Goal: Task Accomplishment & Management: Complete application form

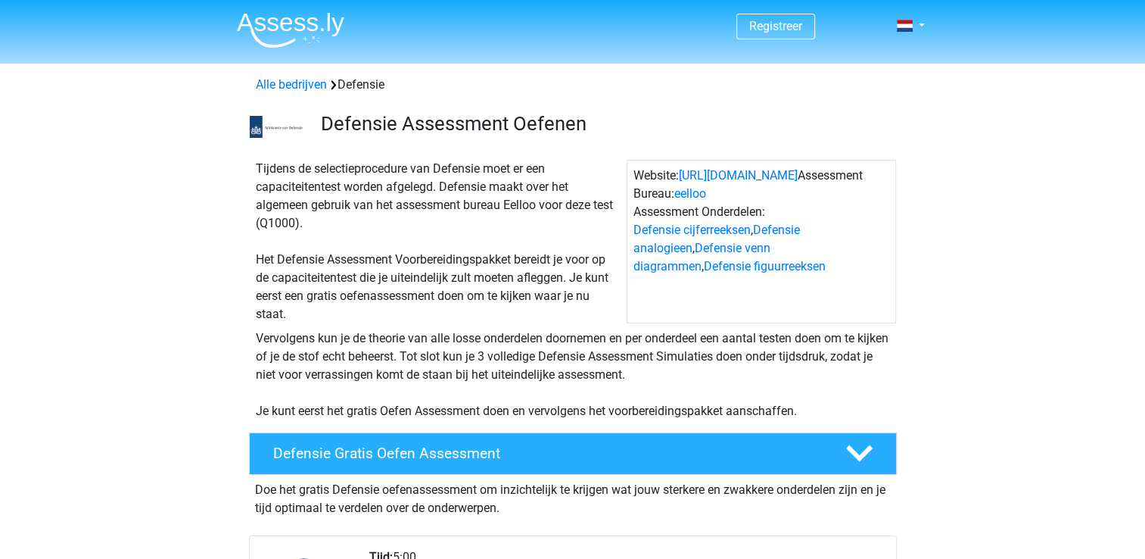
scroll to position [114, 0]
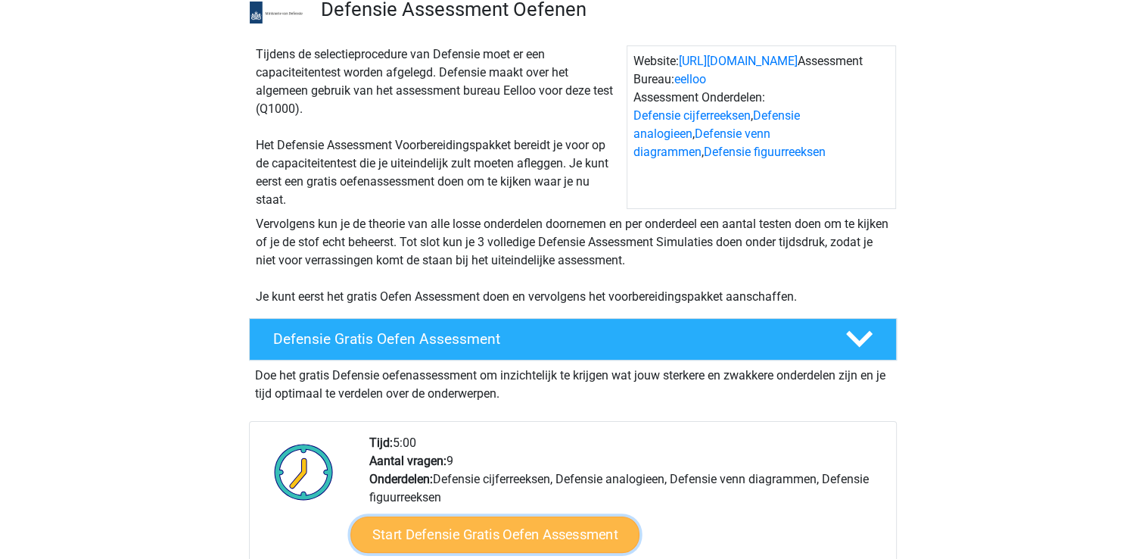
click at [460, 532] on link "Start Defensie Gratis Oefen Assessment" at bounding box center [494, 534] width 289 height 36
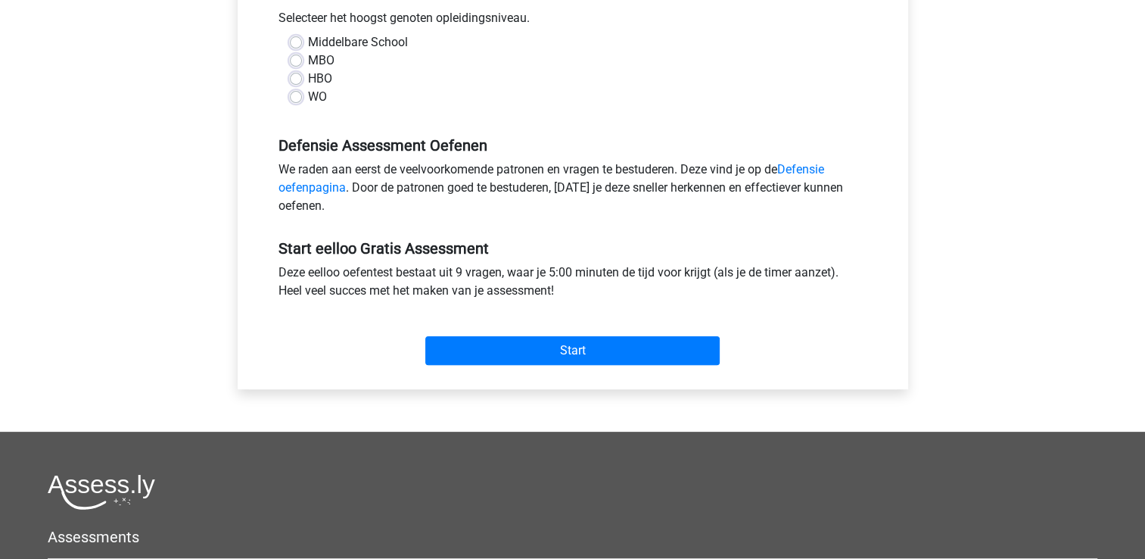
scroll to position [230, 0]
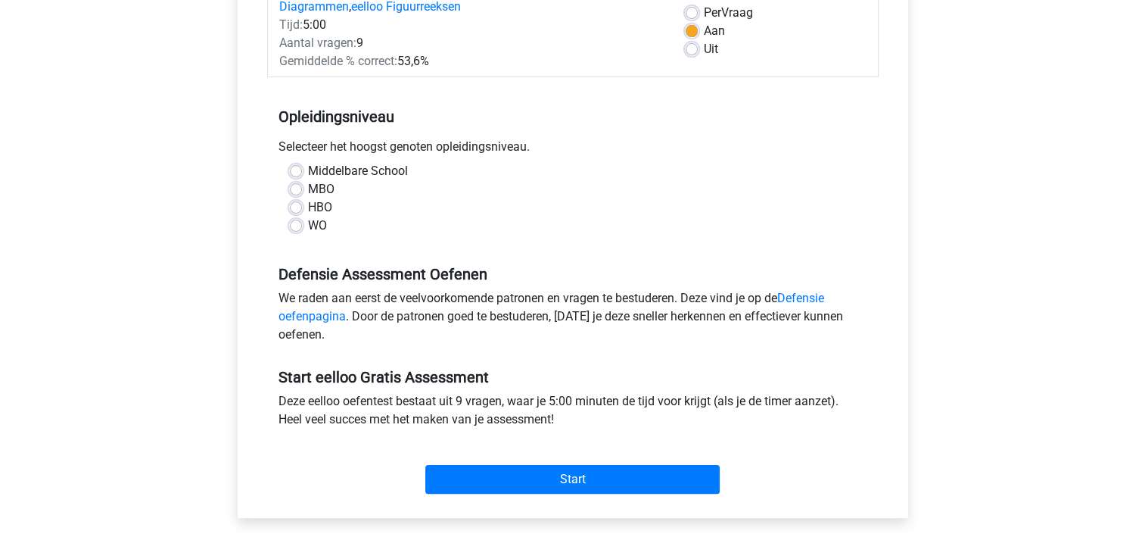
click at [308, 223] on label "WO" at bounding box center [317, 226] width 19 height 18
click at [298, 223] on input "WO" at bounding box center [296, 224] width 12 height 15
radio input "true"
click at [302, 207] on div "HBO" at bounding box center [573, 207] width 566 height 18
click at [308, 207] on label "HBO" at bounding box center [320, 207] width 24 height 18
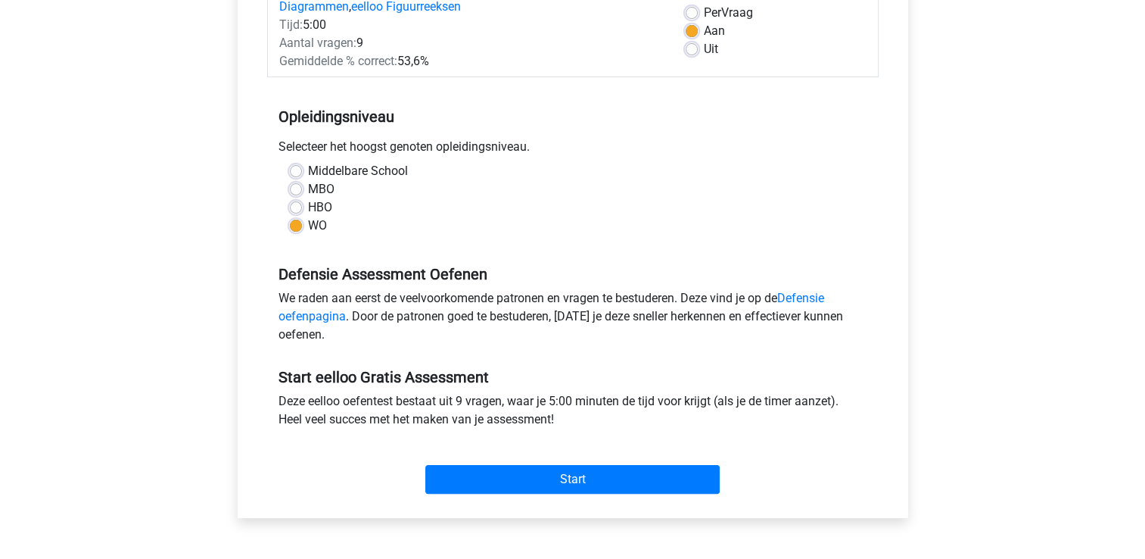
click at [294, 207] on input "HBO" at bounding box center [296, 205] width 12 height 15
radio input "true"
click at [308, 189] on label "MBO" at bounding box center [321, 189] width 26 height 18
click at [291, 189] on input "MBO" at bounding box center [296, 187] width 12 height 15
radio input "true"
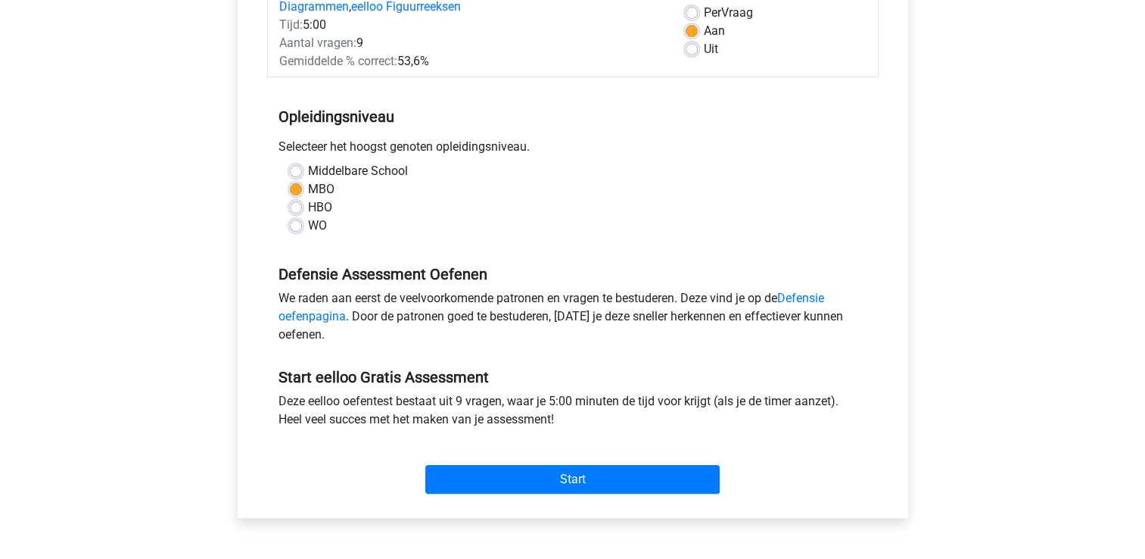
click at [308, 204] on label "HBO" at bounding box center [320, 207] width 24 height 18
click at [294, 204] on input "HBO" at bounding box center [296, 205] width 12 height 15
radio input "true"
click at [308, 192] on label "MBO" at bounding box center [321, 189] width 26 height 18
click at [293, 192] on input "MBO" at bounding box center [296, 187] width 12 height 15
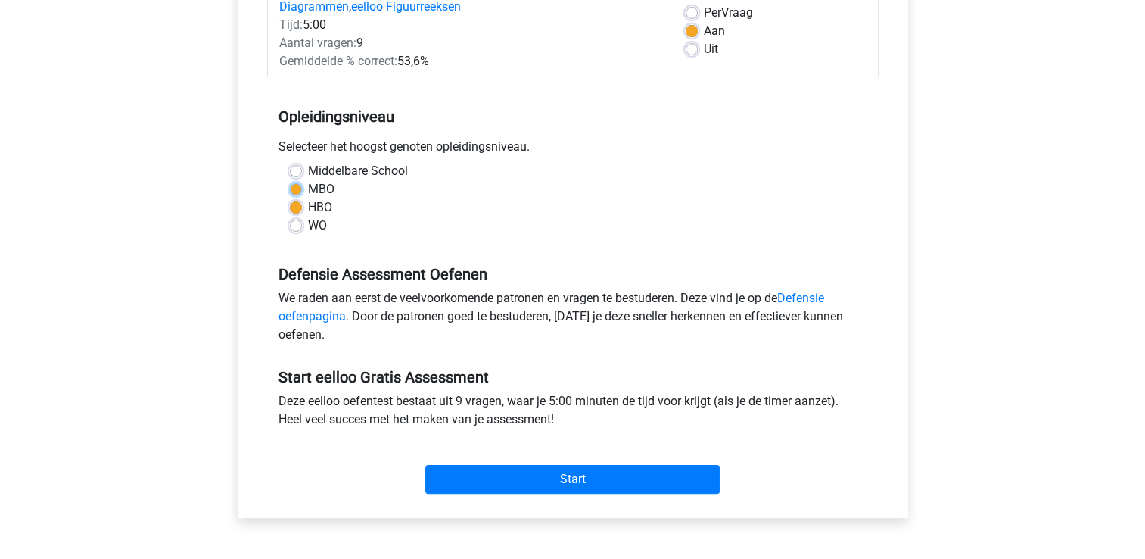
radio input "true"
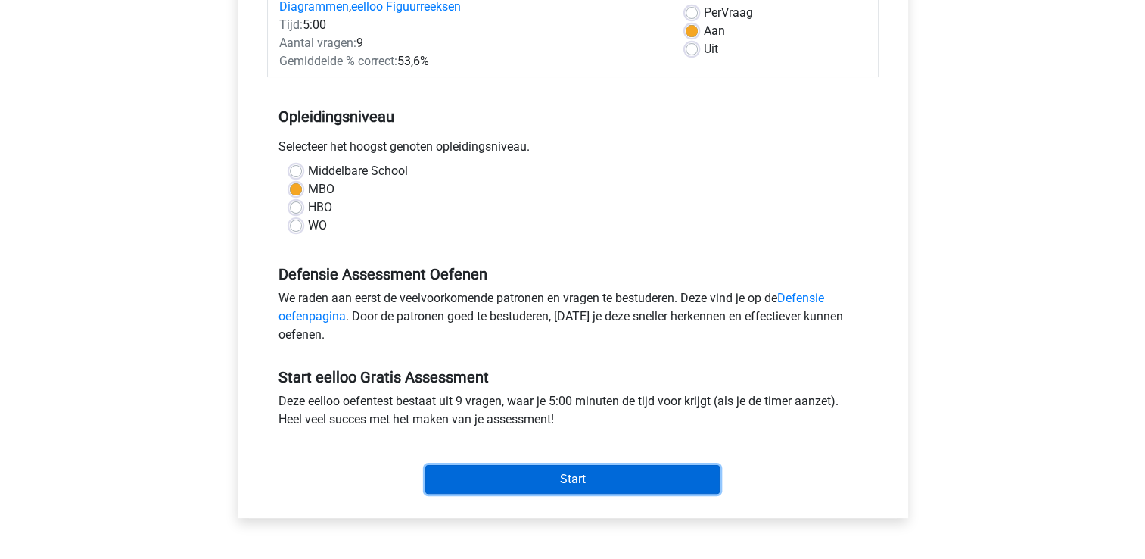
click at [451, 478] on input "Start" at bounding box center [572, 479] width 294 height 29
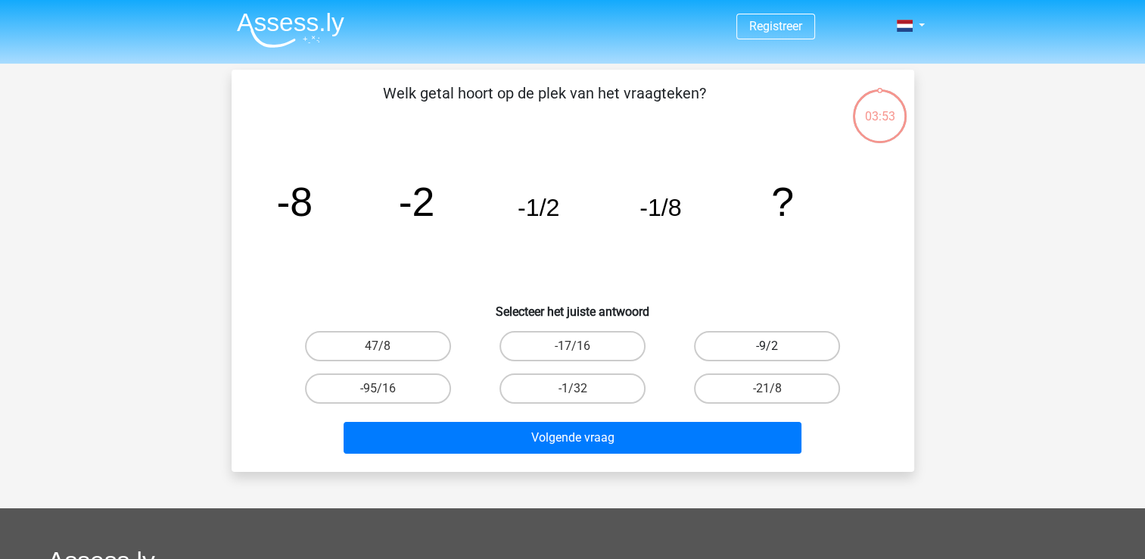
click at [770, 337] on label "-9/2" at bounding box center [767, 346] width 146 height 30
click at [770, 346] on input "-9/2" at bounding box center [773, 351] width 10 height 10
radio input "true"
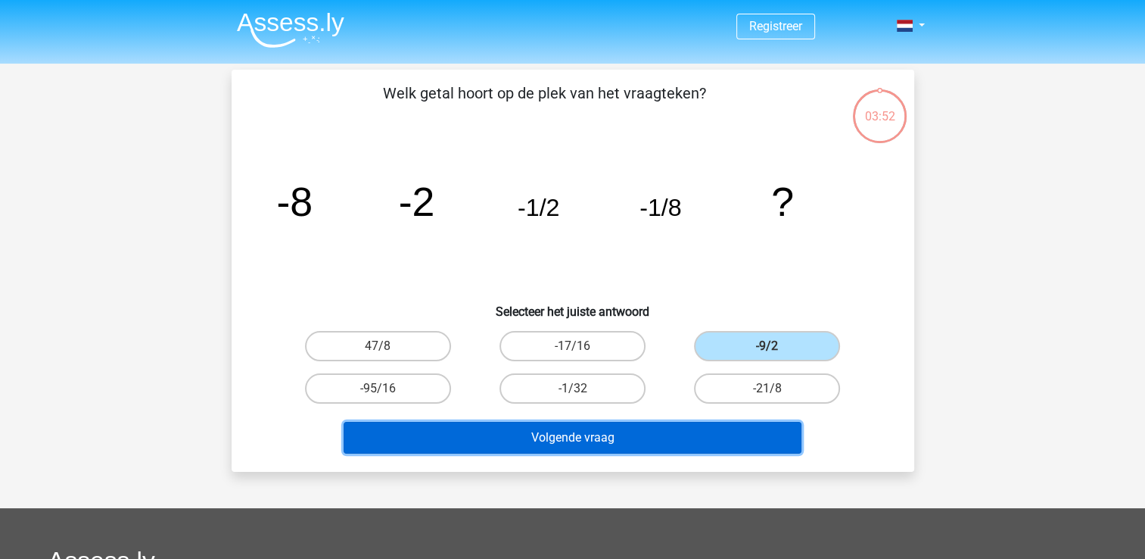
click at [685, 435] on button "Volgende vraag" at bounding box center [573, 438] width 458 height 32
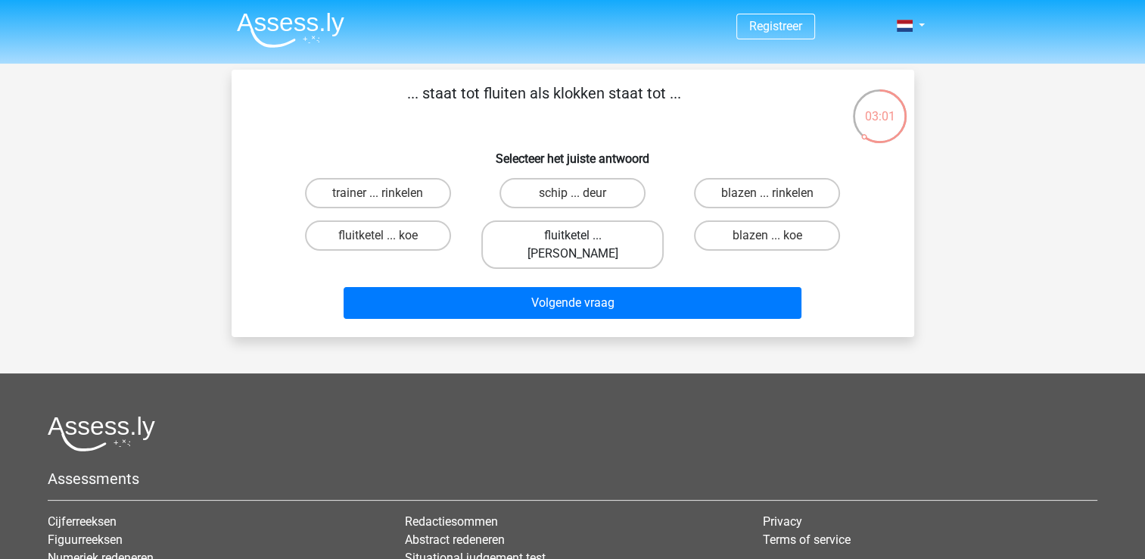
click at [534, 235] on label "fluitketel ... luiden" at bounding box center [572, 244] width 182 height 48
click at [572, 235] on input "fluitketel ... luiden" at bounding box center [577, 240] width 10 height 10
radio input "true"
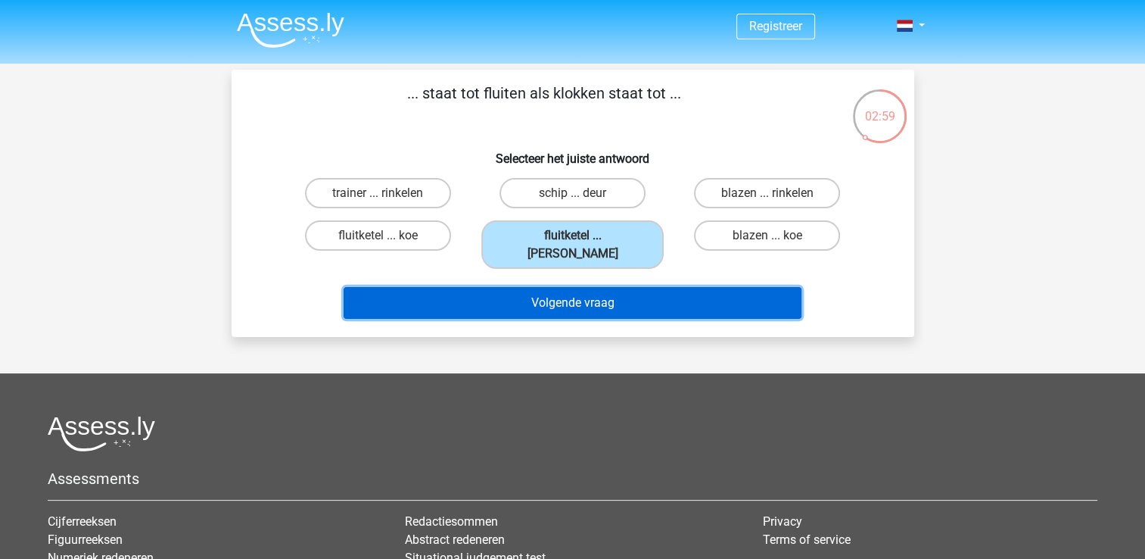
click at [547, 287] on button "Volgende vraag" at bounding box center [573, 303] width 458 height 32
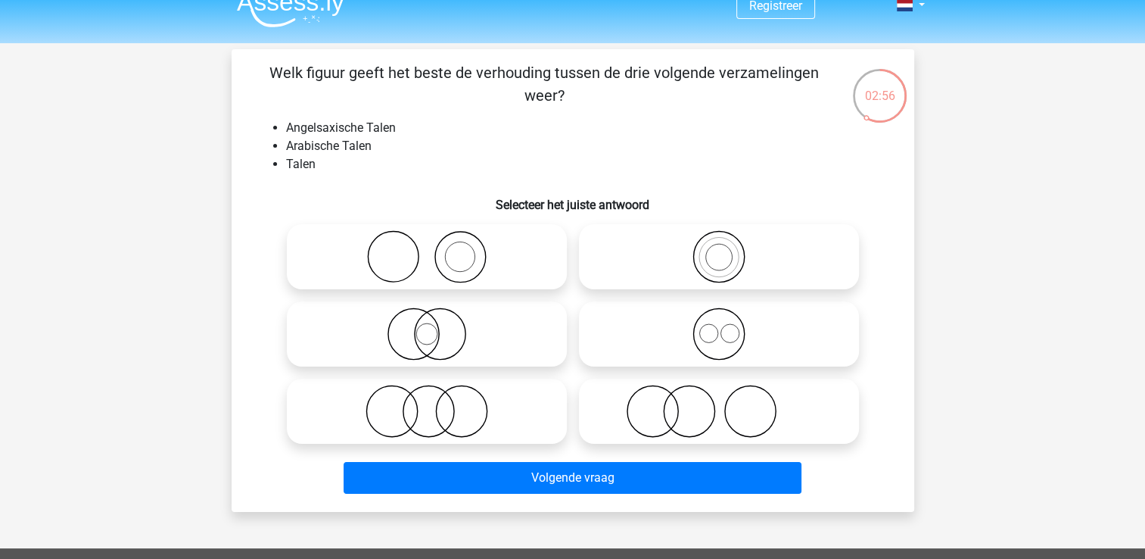
scroll to position [20, 0]
click at [447, 403] on icon at bounding box center [427, 411] width 268 height 53
click at [437, 403] on input "radio" at bounding box center [432, 399] width 10 height 10
radio input "true"
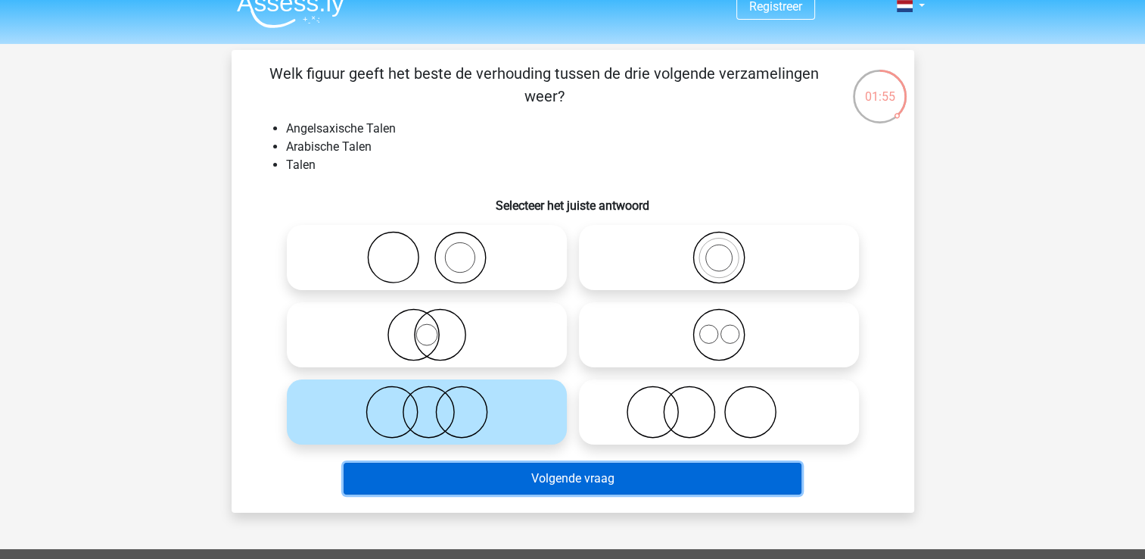
click at [503, 487] on button "Volgende vraag" at bounding box center [573, 479] width 458 height 32
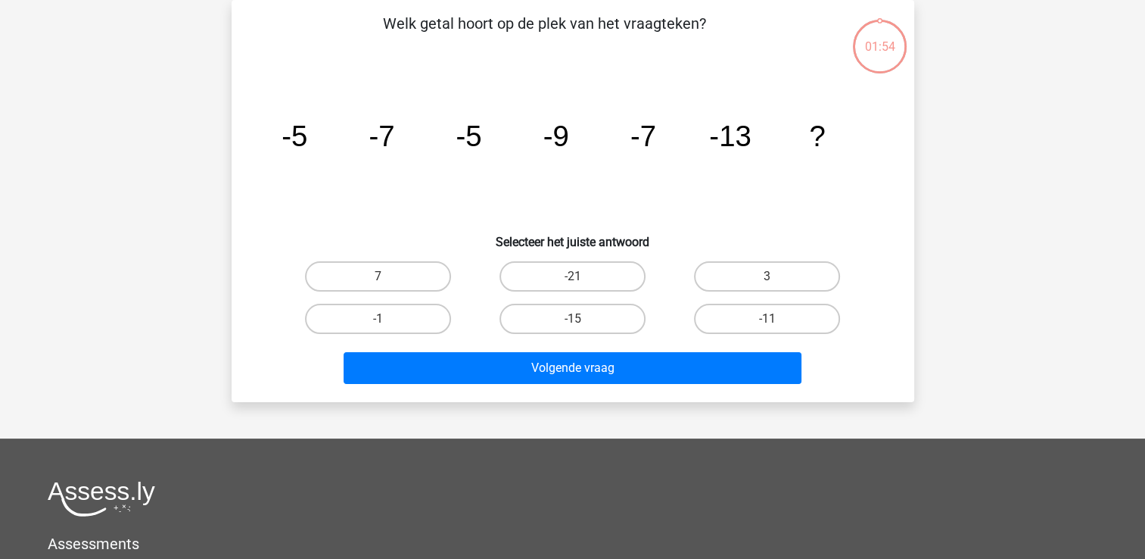
scroll to position [0, 0]
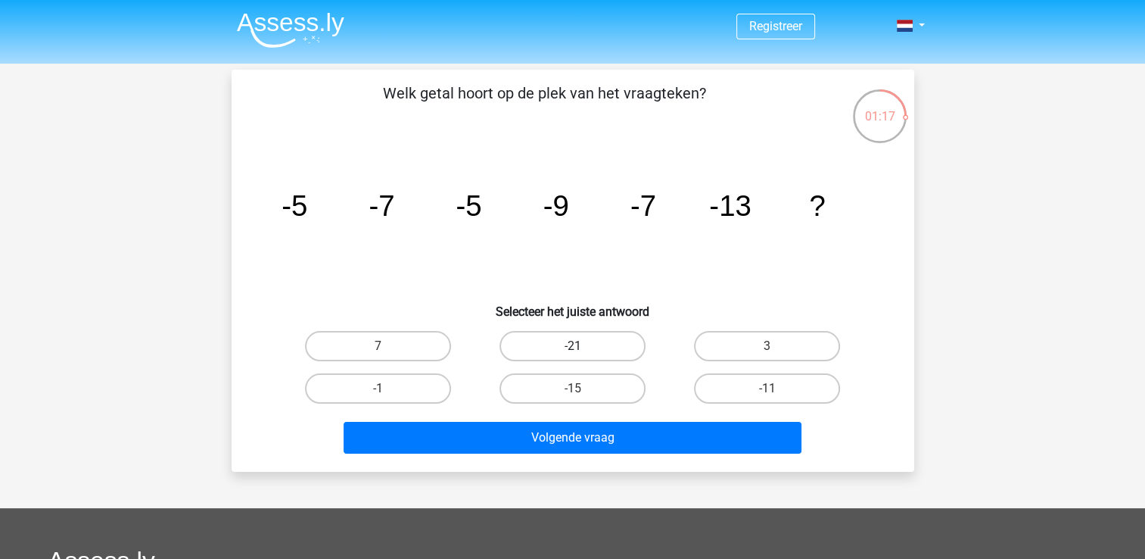
click at [582, 350] on label "-21" at bounding box center [573, 346] width 146 height 30
click at [582, 350] on input "-21" at bounding box center [577, 351] width 10 height 10
radio input "true"
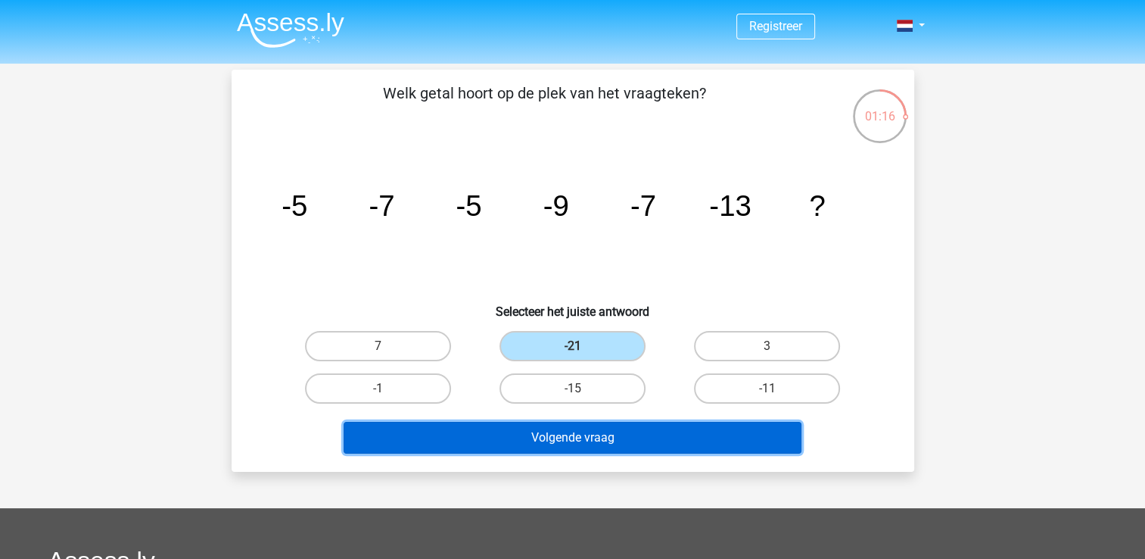
click at [572, 438] on button "Volgende vraag" at bounding box center [573, 438] width 458 height 32
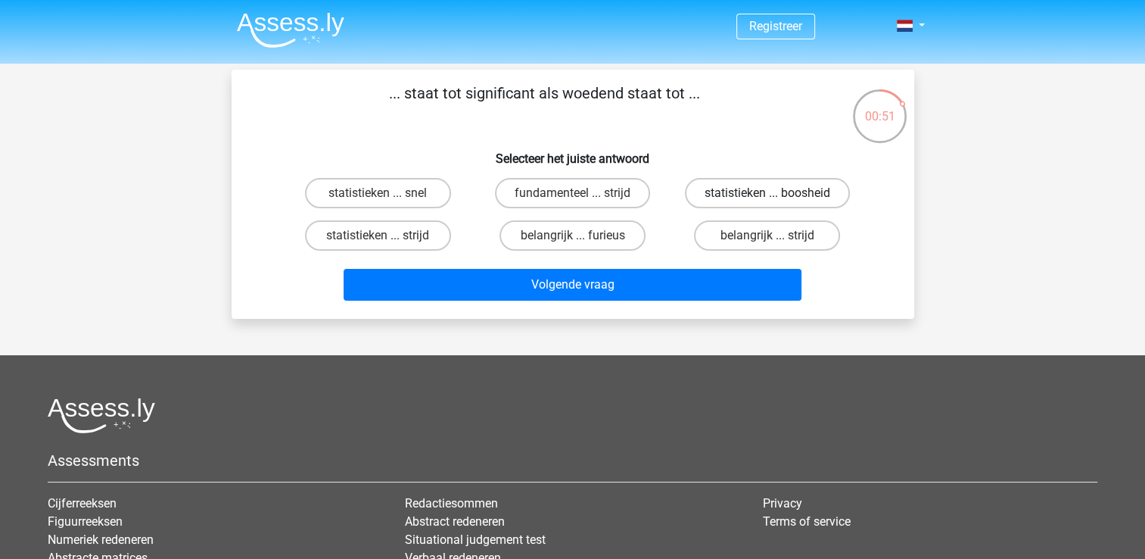
click at [764, 189] on label "statistieken ... boosheid" at bounding box center [767, 193] width 165 height 30
click at [768, 193] on input "statistieken ... boosheid" at bounding box center [773, 198] width 10 height 10
radio input "true"
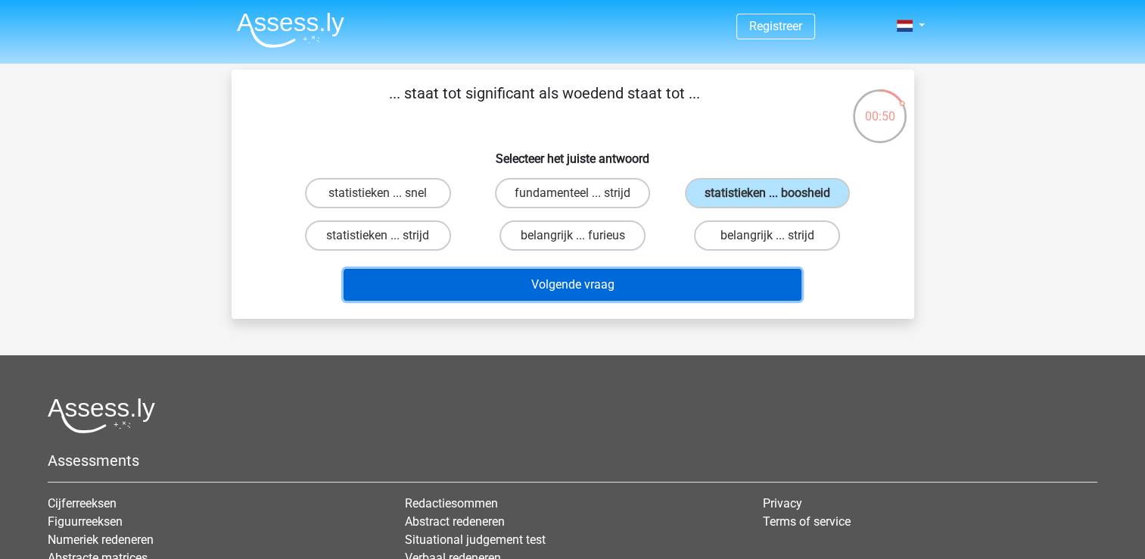
click at [678, 280] on button "Volgende vraag" at bounding box center [573, 285] width 458 height 32
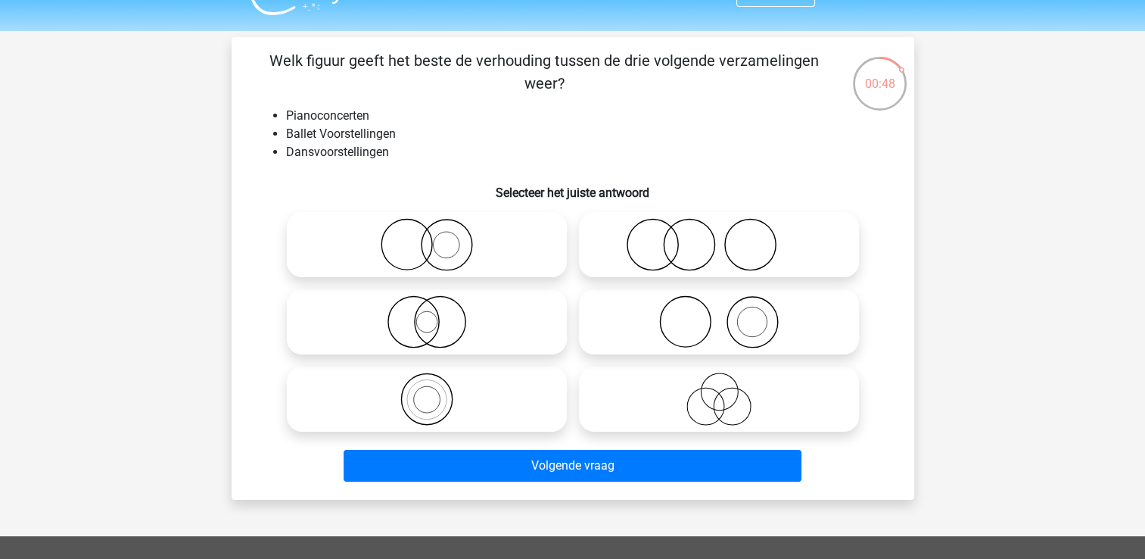
scroll to position [30, 0]
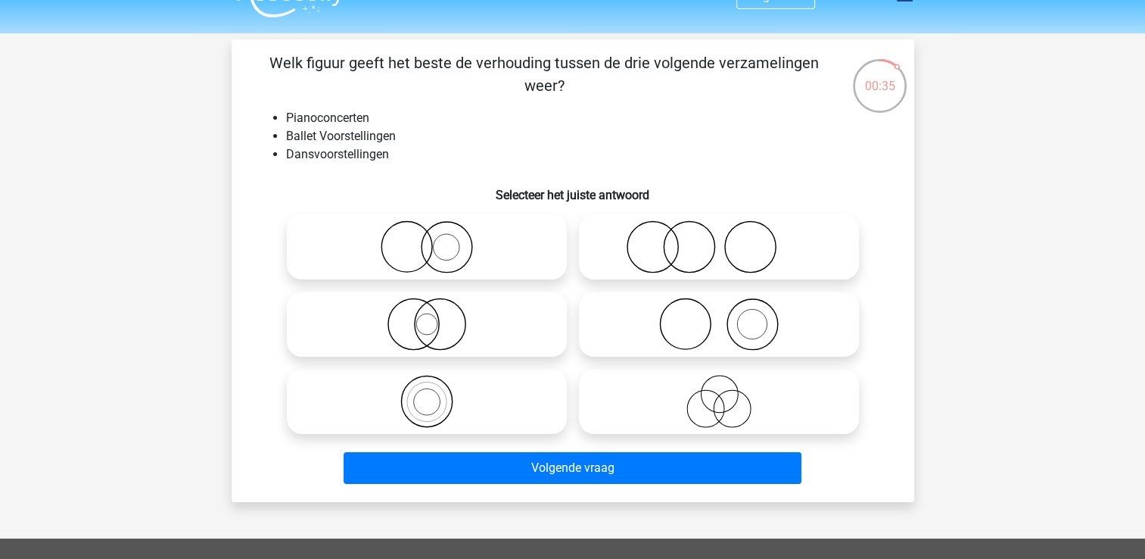
click at [786, 385] on icon at bounding box center [719, 401] width 268 height 53
click at [729, 385] on input "radio" at bounding box center [724, 389] width 10 height 10
radio input "true"
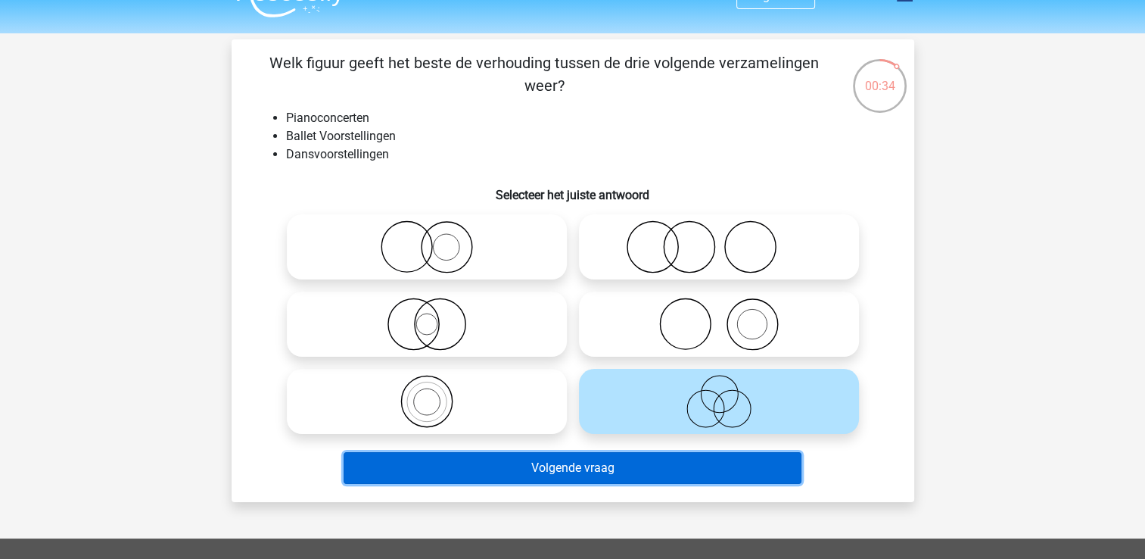
click at [665, 457] on button "Volgende vraag" at bounding box center [573, 468] width 458 height 32
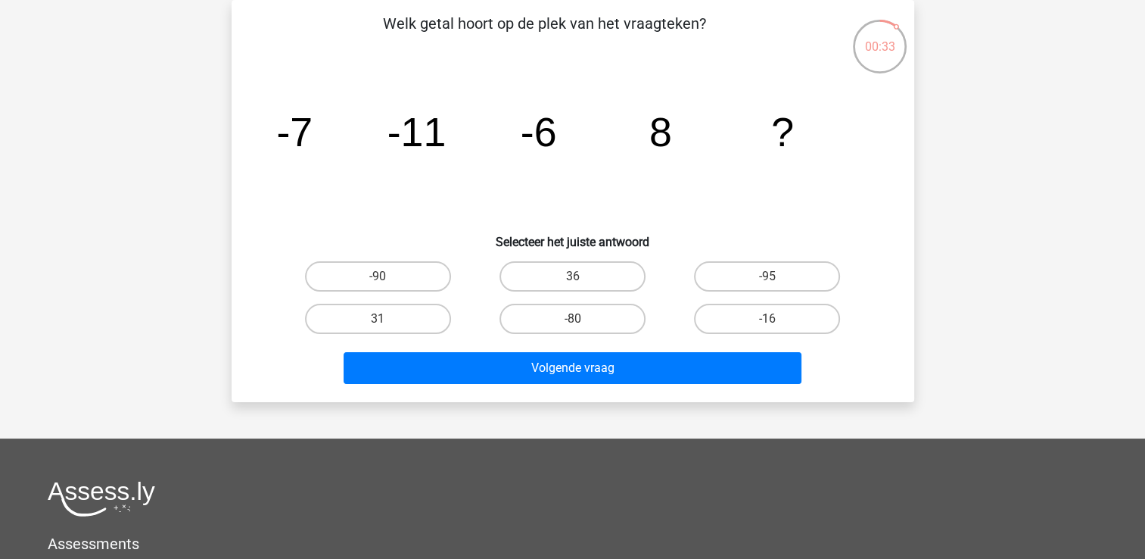
scroll to position [0, 0]
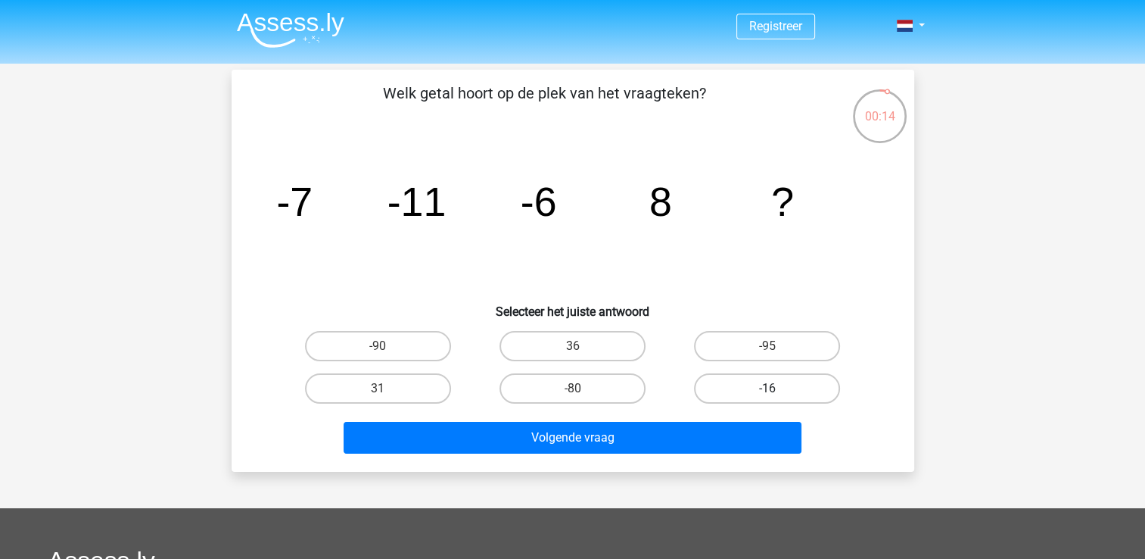
click at [799, 389] on label "-16" at bounding box center [767, 388] width 146 height 30
click at [777, 389] on input "-16" at bounding box center [773, 393] width 10 height 10
radio input "true"
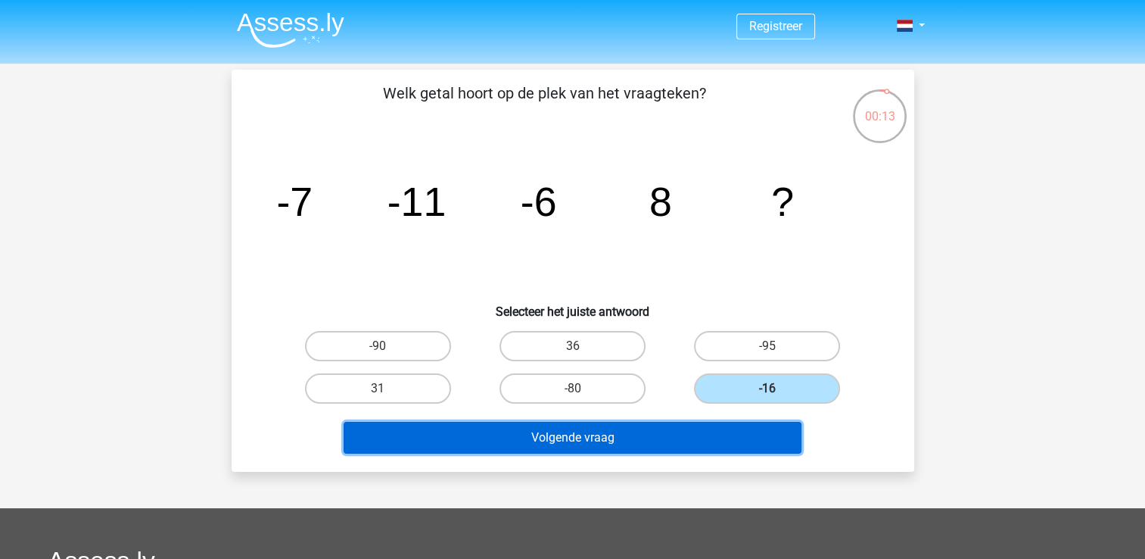
click at [708, 425] on button "Volgende vraag" at bounding box center [573, 438] width 458 height 32
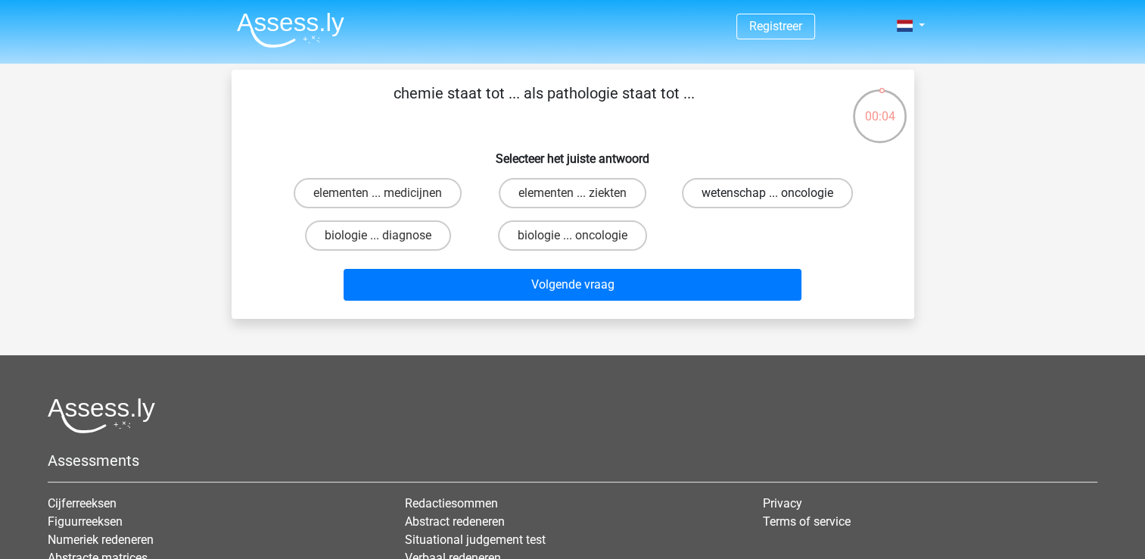
click at [801, 197] on label "wetenschap ... oncologie" at bounding box center [767, 193] width 171 height 30
click at [777, 197] on input "wetenschap ... oncologie" at bounding box center [773, 198] width 10 height 10
radio input "true"
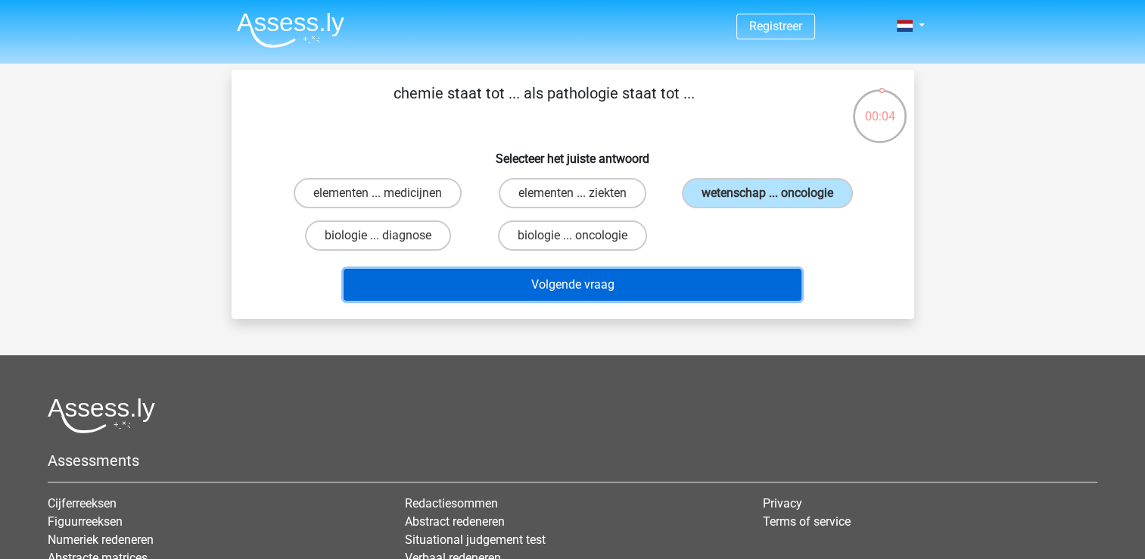
click at [708, 284] on button "Volgende vraag" at bounding box center [573, 285] width 458 height 32
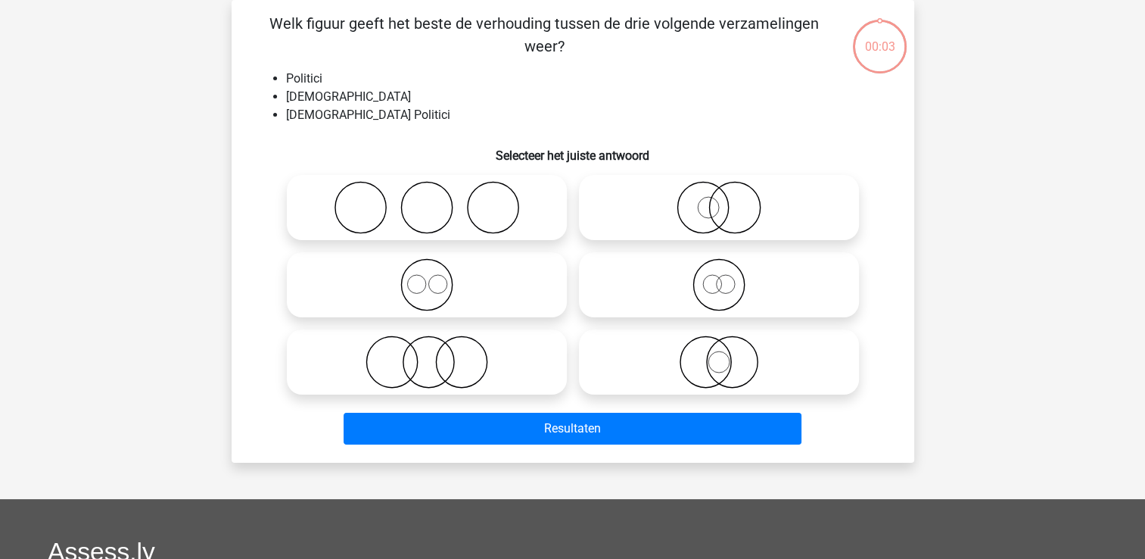
scroll to position [12, 0]
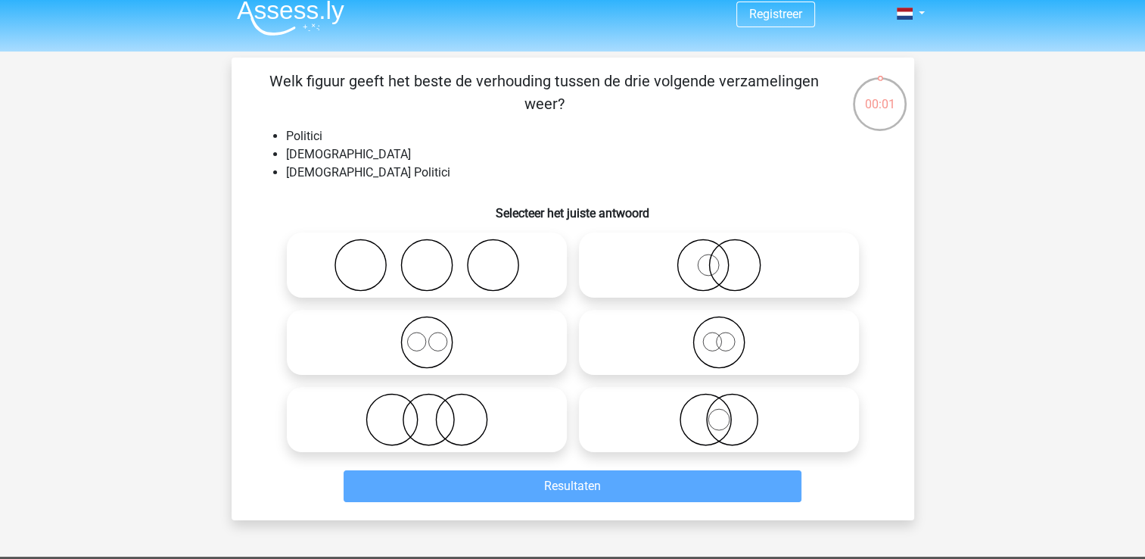
click at [419, 410] on icon at bounding box center [427, 419] width 268 height 53
click at [427, 410] on input "radio" at bounding box center [432, 407] width 10 height 10
radio input "true"
